Goal: Register for event/course

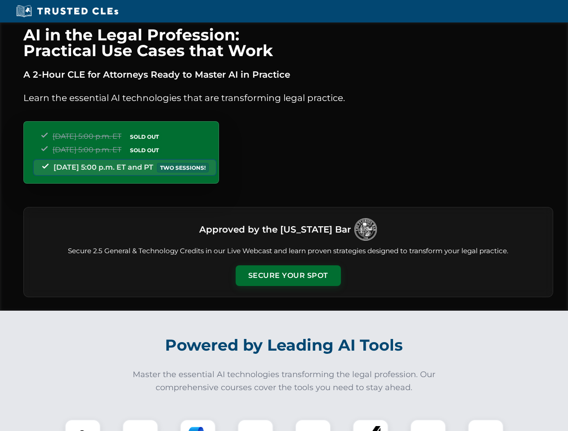
click at [288, 276] on button "Secure Your Spot" at bounding box center [287, 276] width 105 height 21
click at [83, 426] on img at bounding box center [83, 438] width 26 height 26
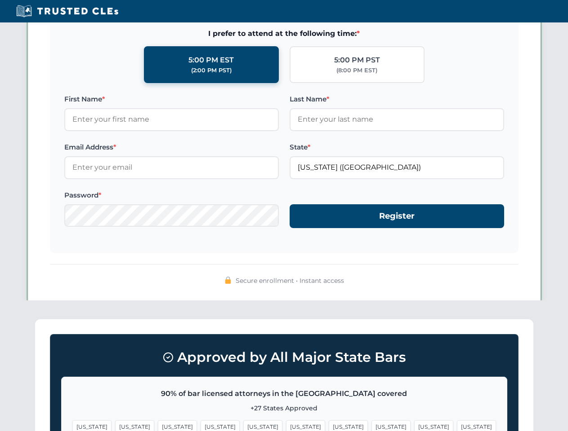
click at [328, 426] on span "[US_STATE]" at bounding box center [347, 427] width 39 height 13
click at [414, 426] on span "[US_STATE]" at bounding box center [433, 427] width 39 height 13
